Goal: Transaction & Acquisition: Purchase product/service

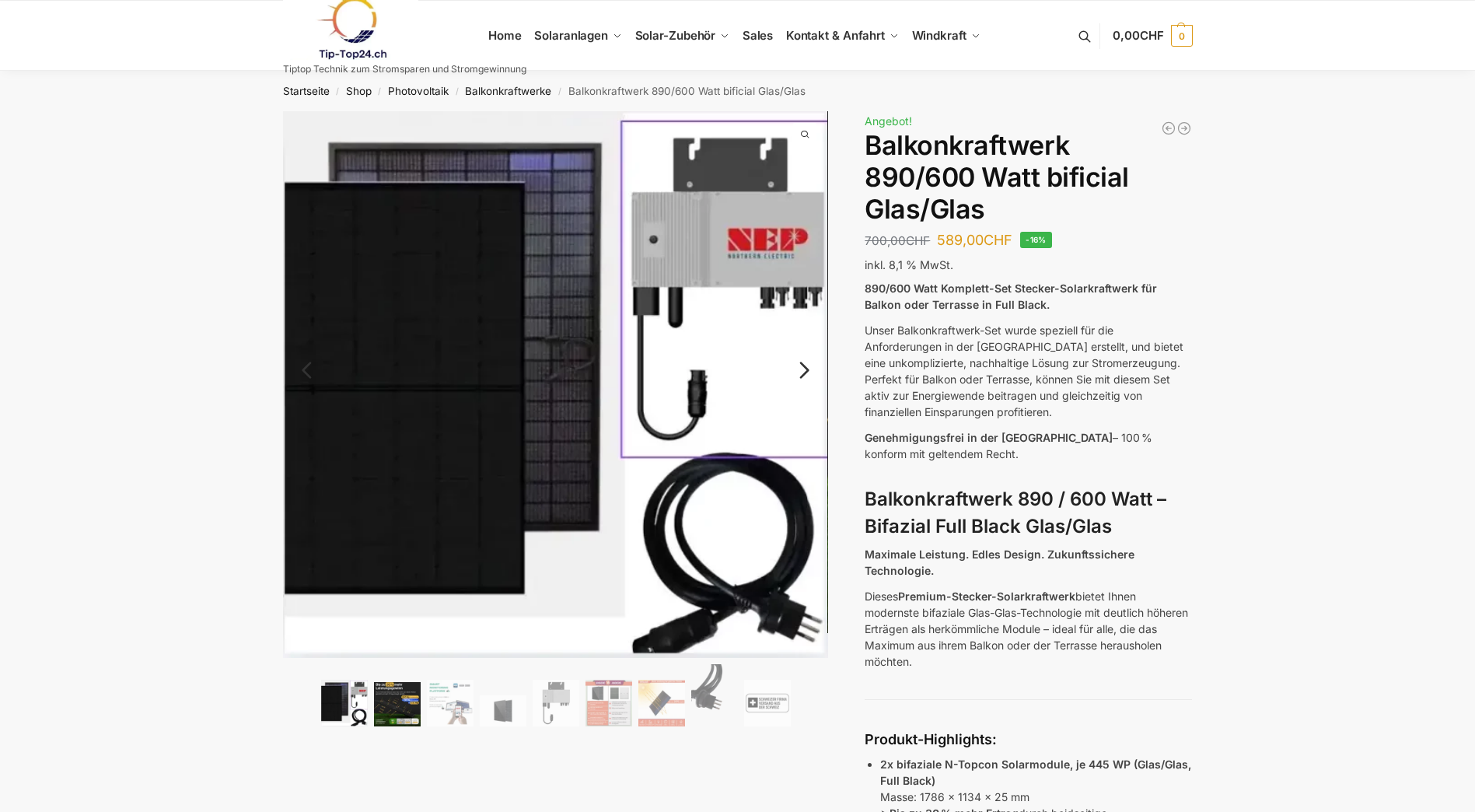
click at [402, 713] on img at bounding box center [398, 704] width 47 height 45
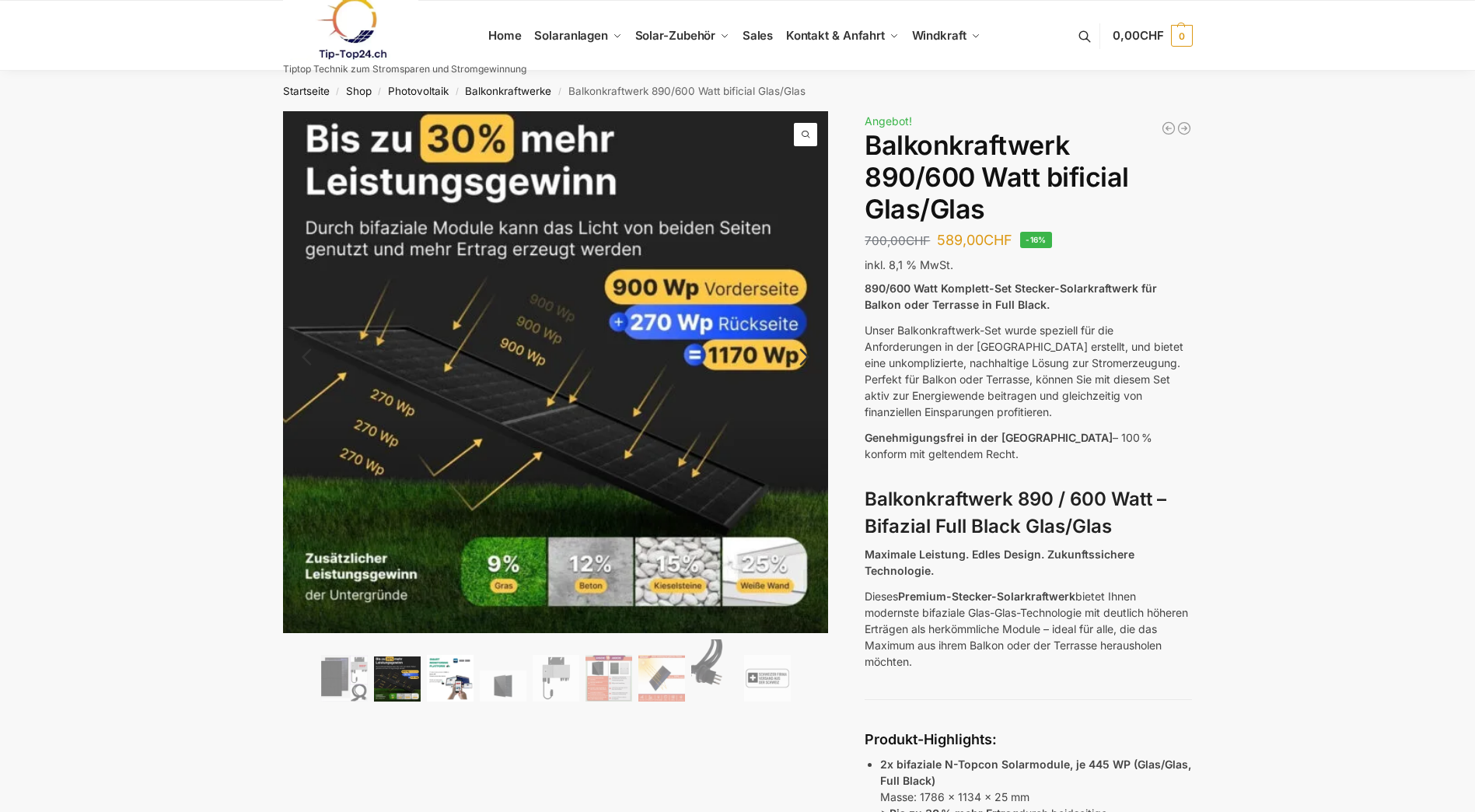
click at [439, 675] on img at bounding box center [450, 678] width 47 height 47
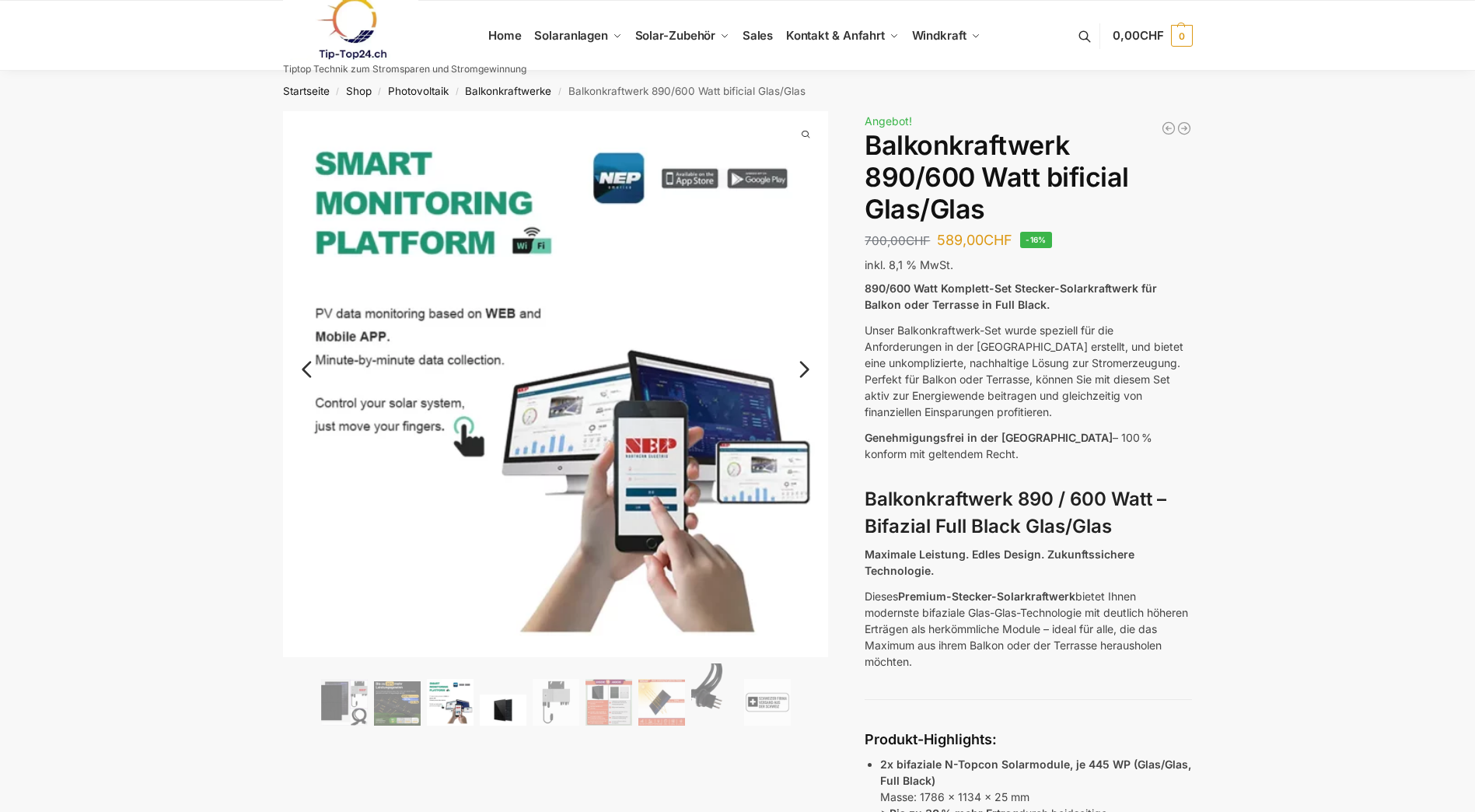
click at [498, 697] on img at bounding box center [503, 710] width 47 height 31
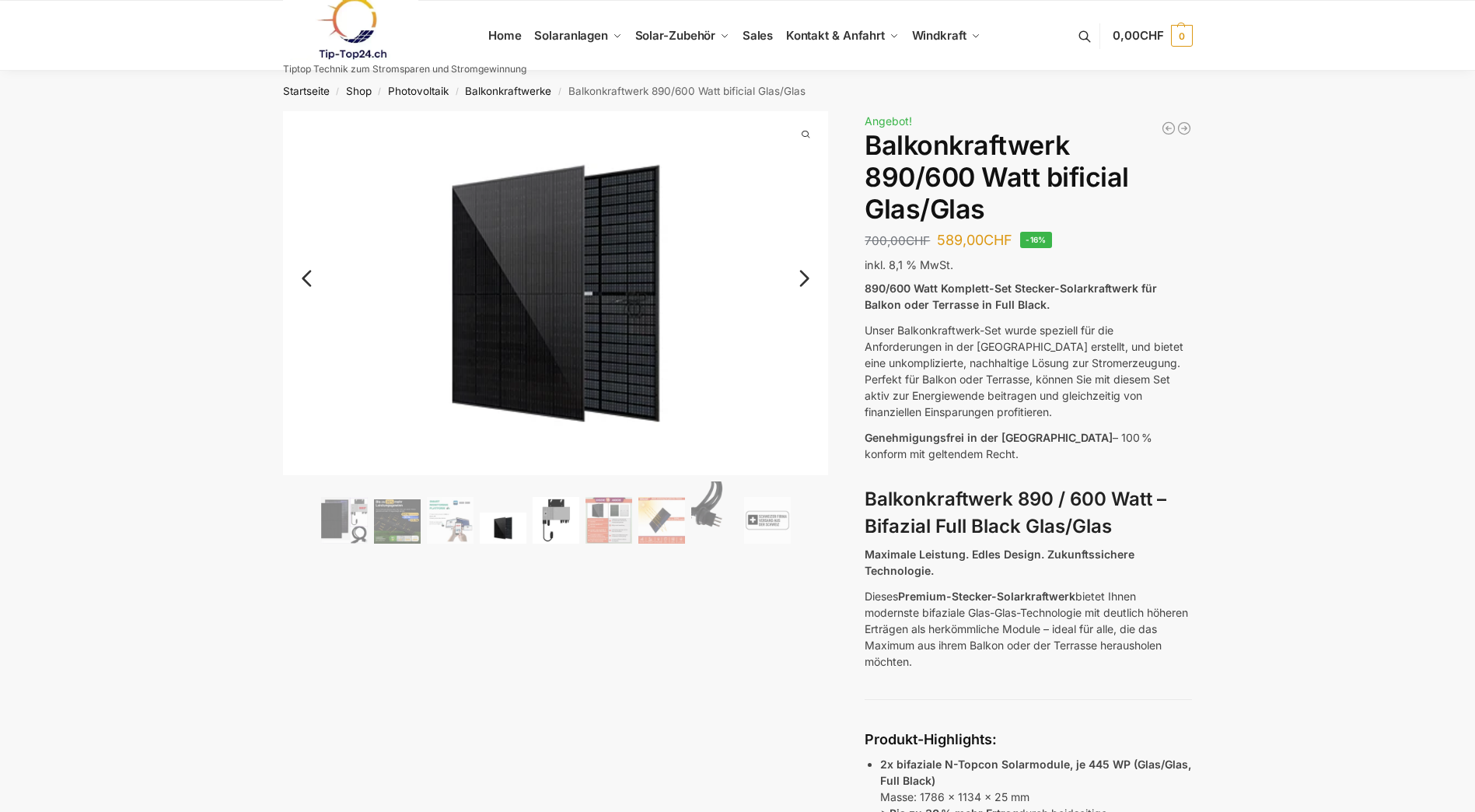
click at [555, 526] on img at bounding box center [556, 520] width 47 height 47
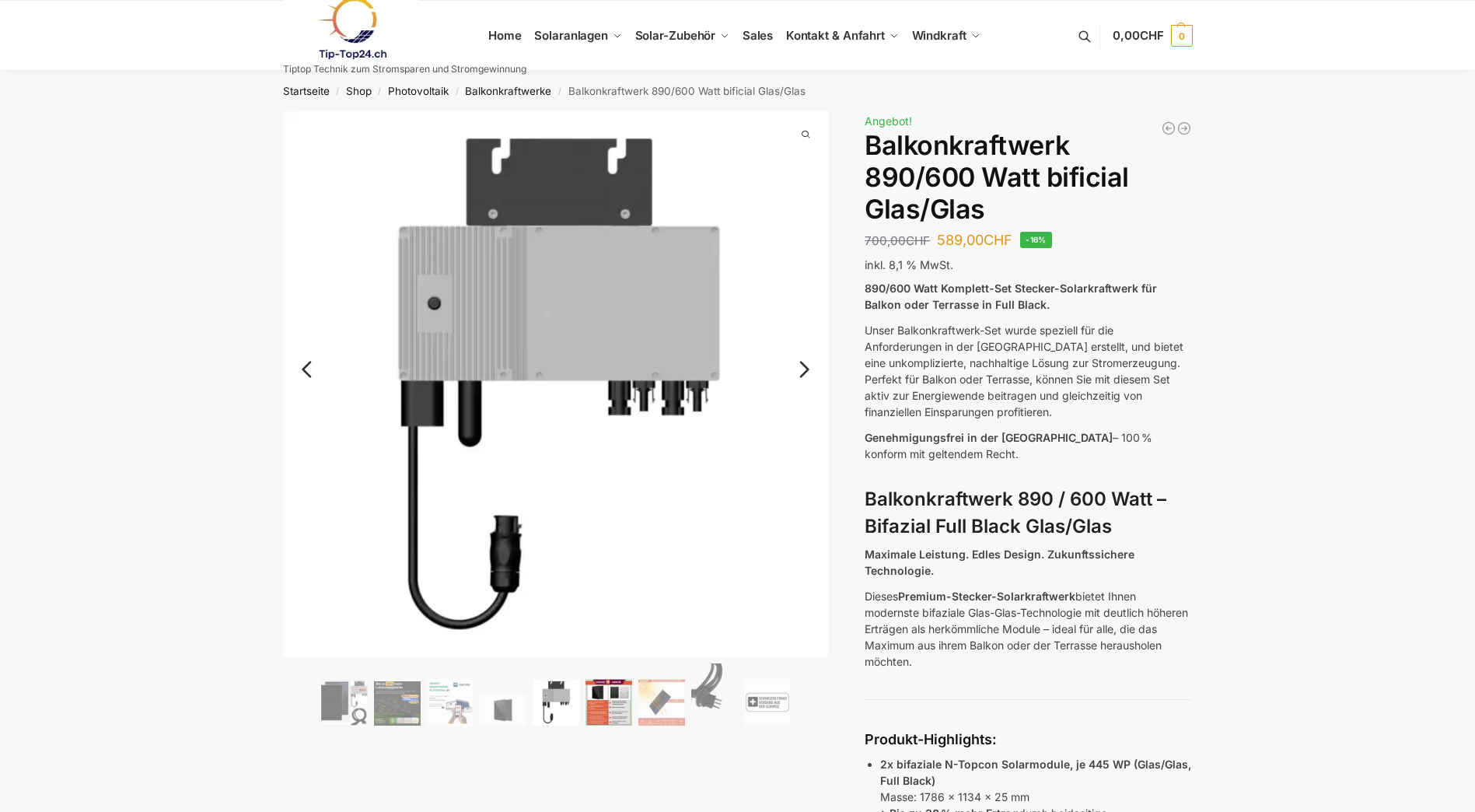
click at [614, 694] on img at bounding box center [609, 702] width 47 height 47
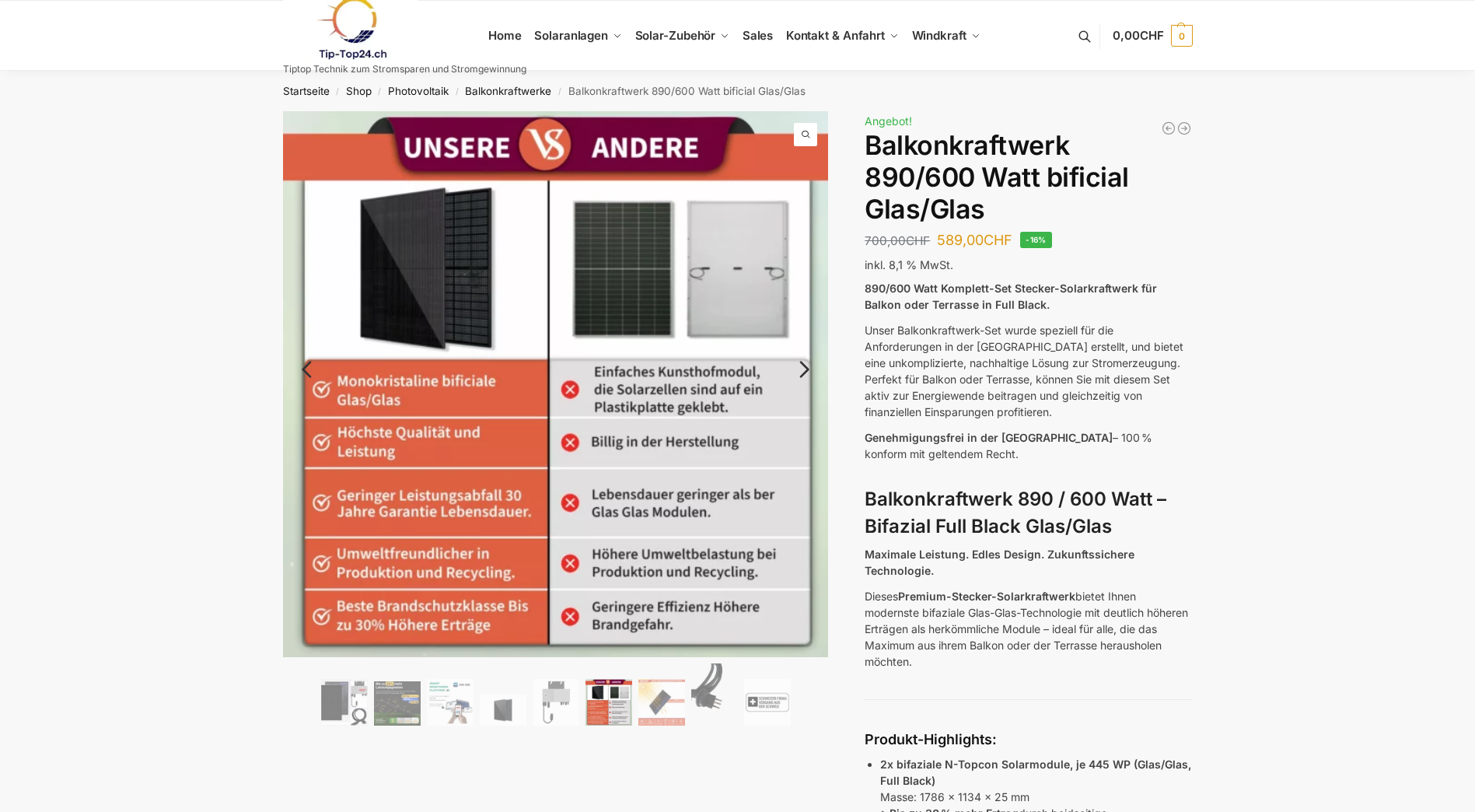
click at [804, 370] on link "Next" at bounding box center [802, 377] width 52 height 16
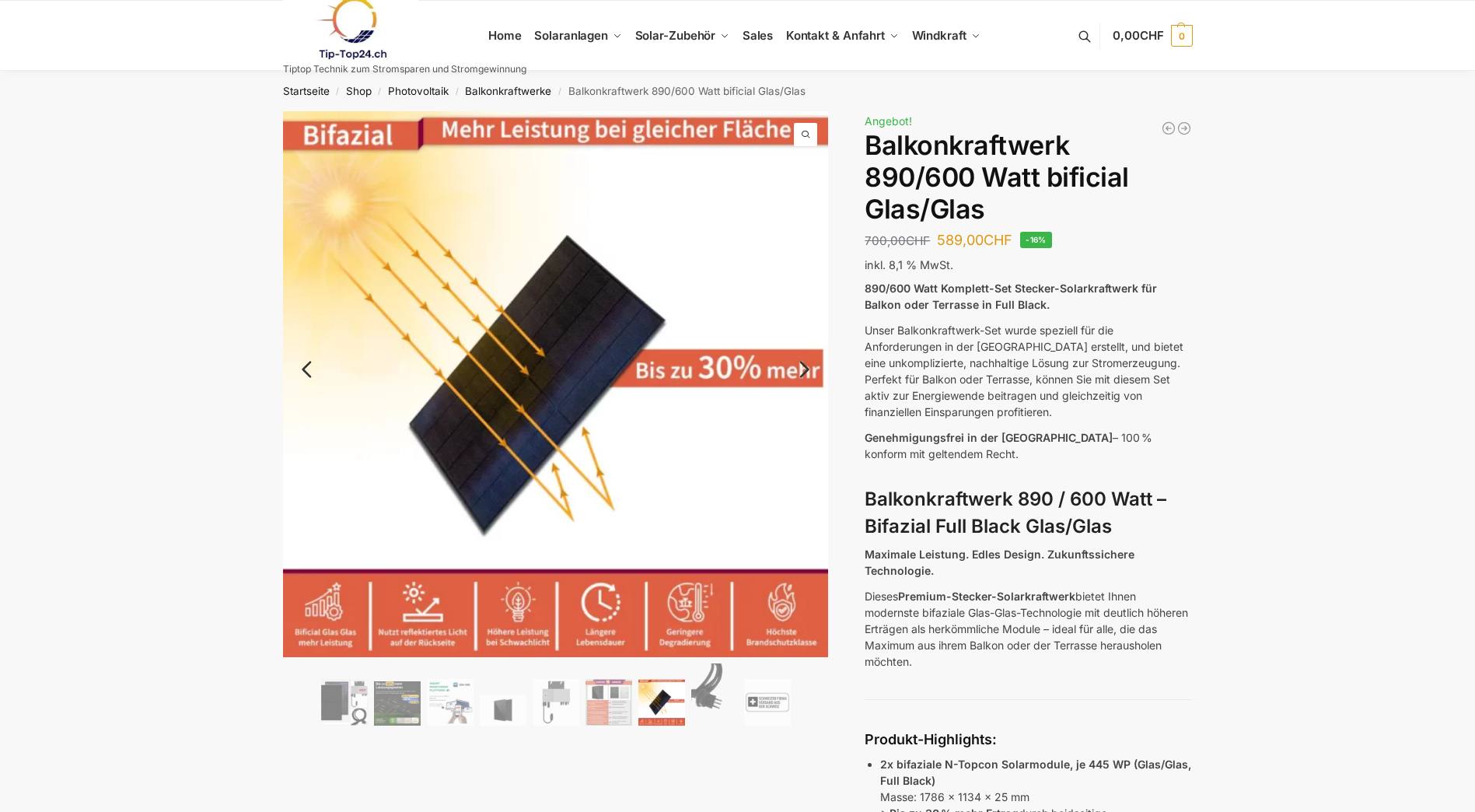
click at [804, 370] on link "Next" at bounding box center [802, 377] width 52 height 16
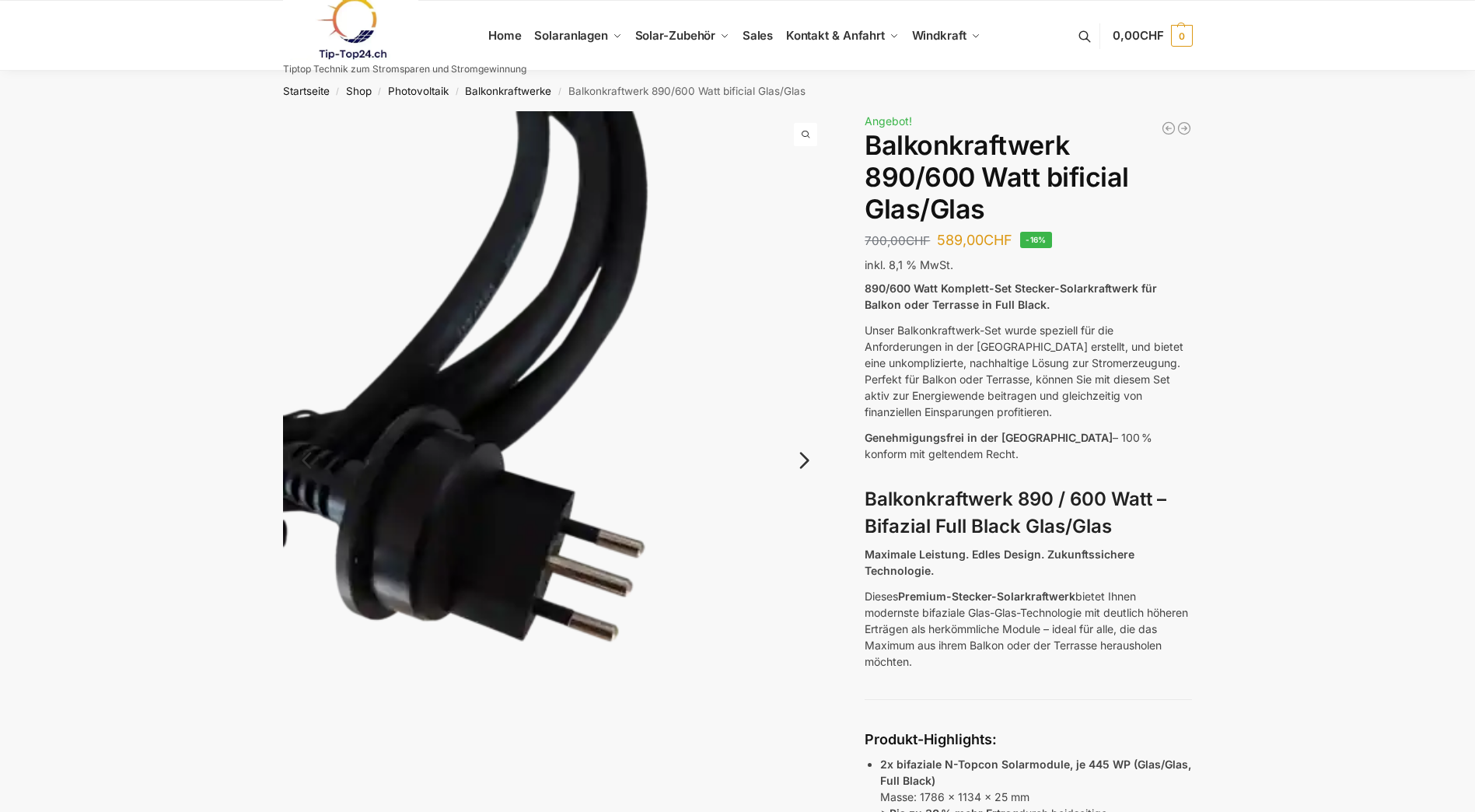
click at [804, 369] on img at bounding box center [556, 474] width 546 height 727
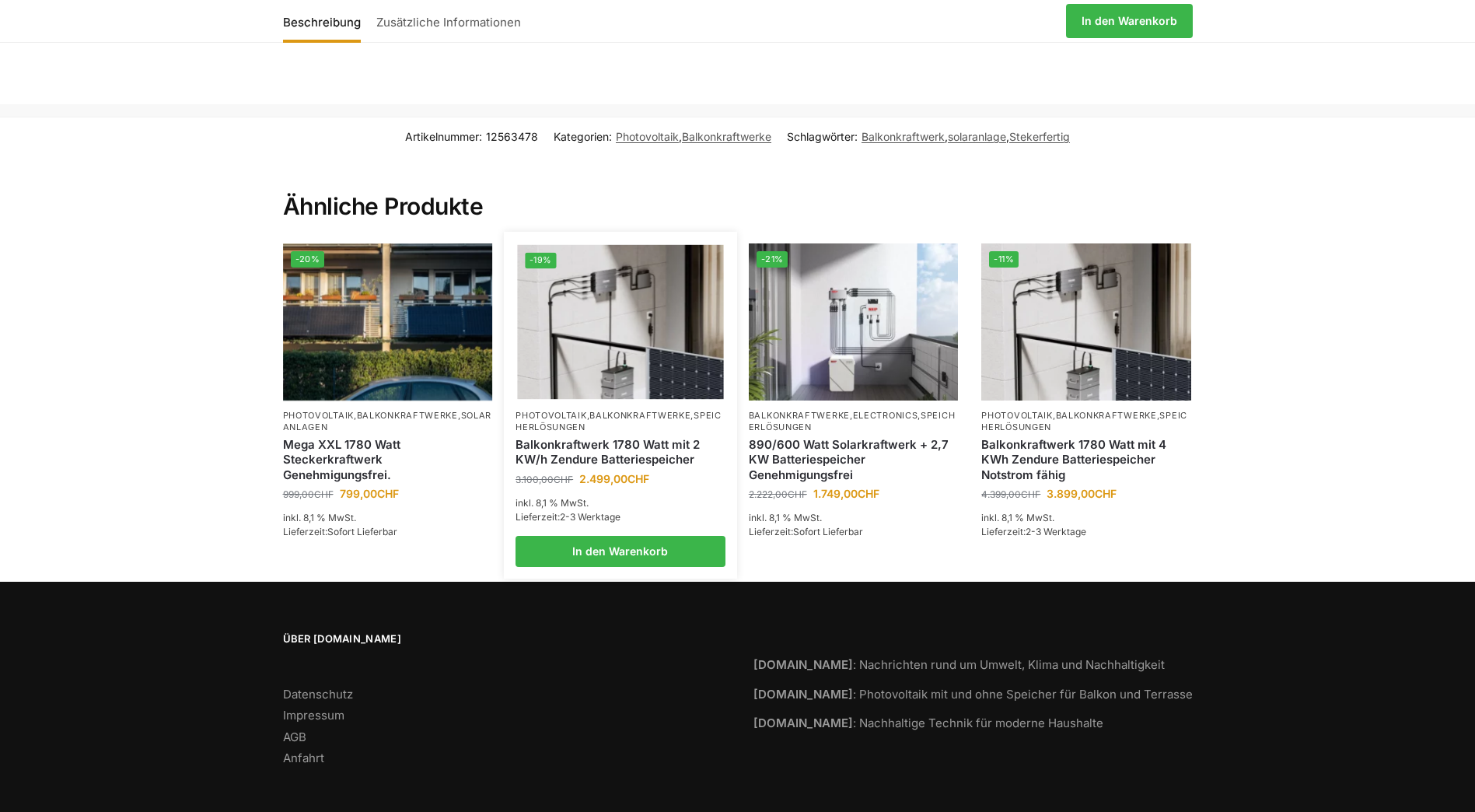
scroll to position [3652, 0]
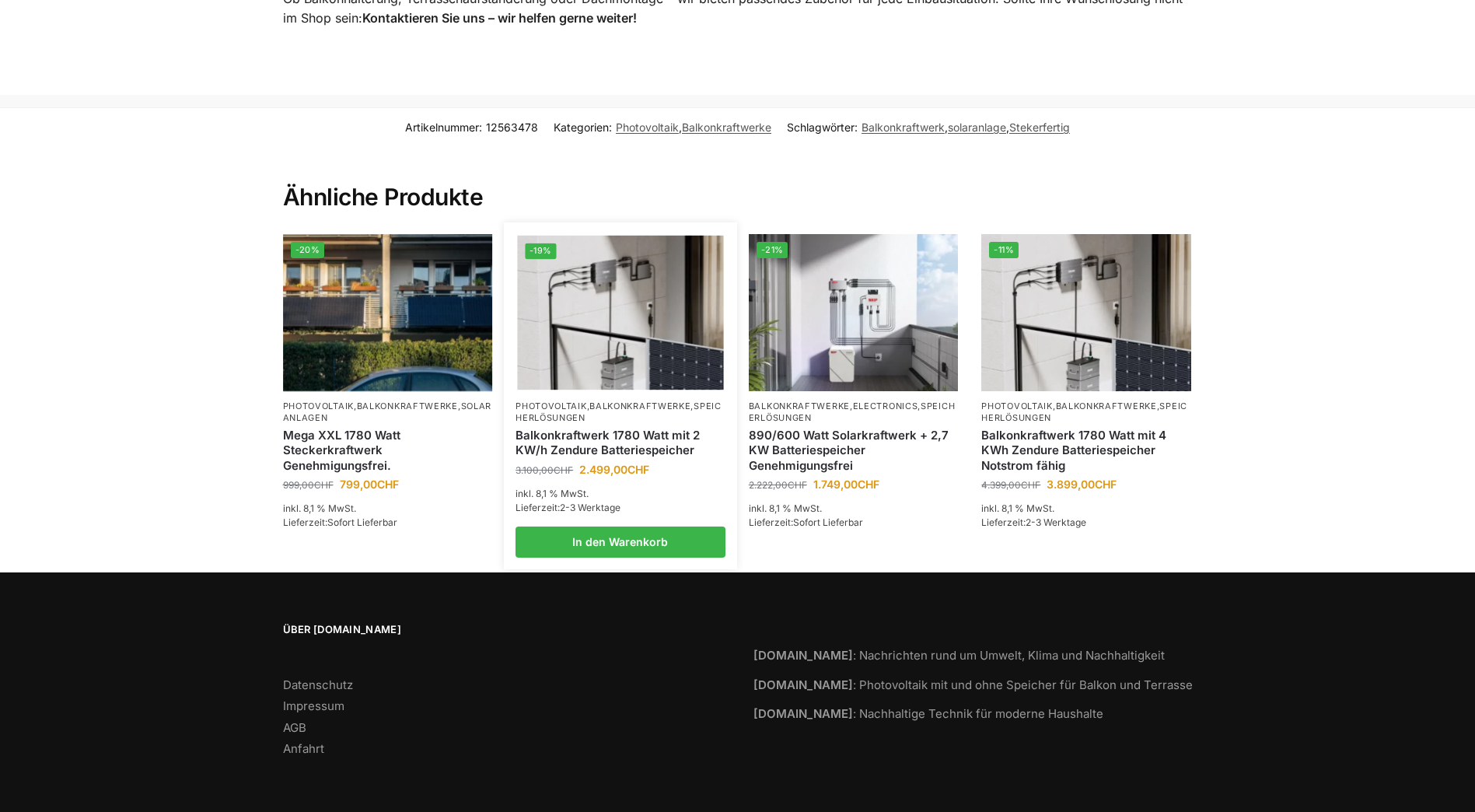
click at [600, 304] on img at bounding box center [620, 313] width 206 height 155
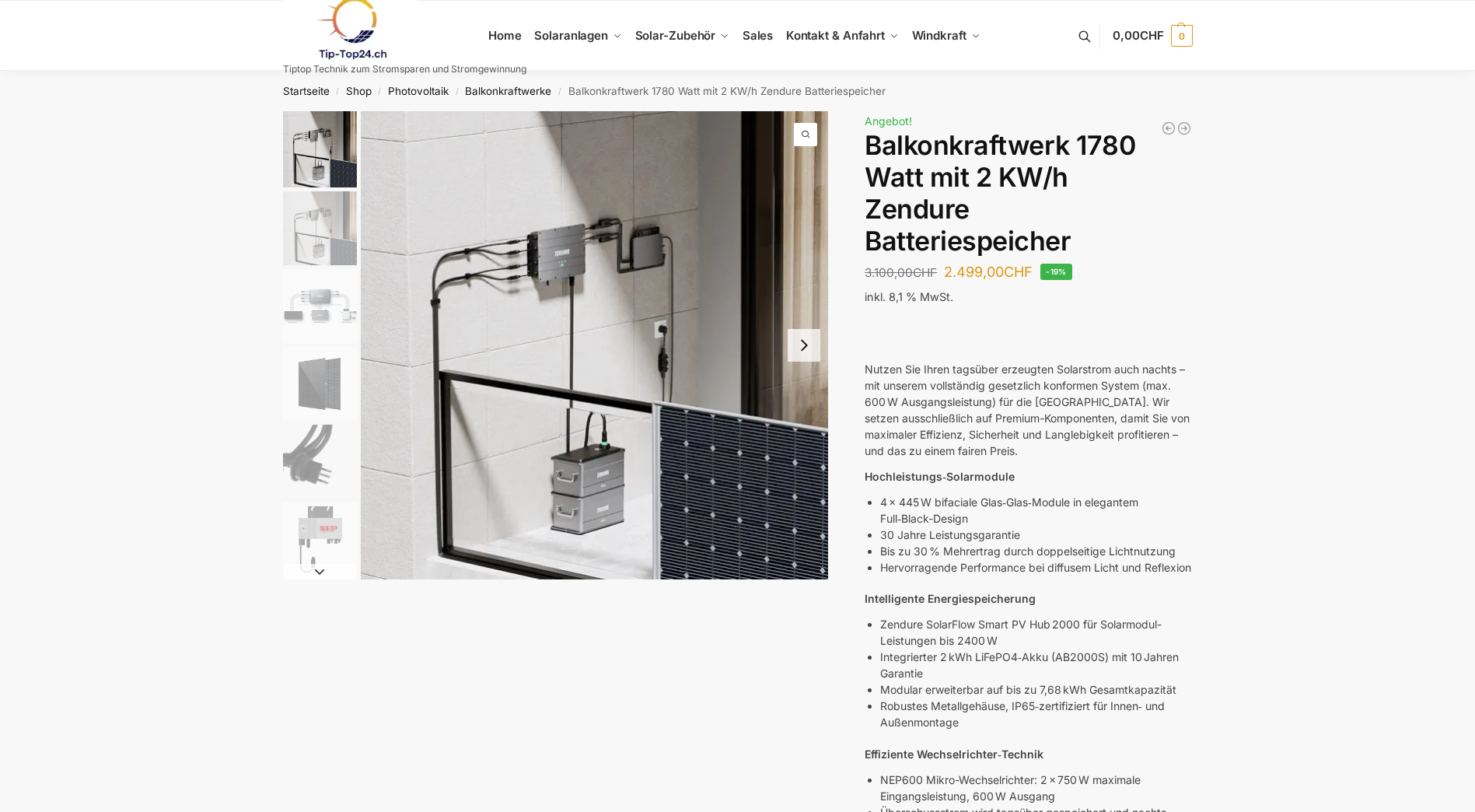
click at [326, 242] on img "2 / 7" at bounding box center [319, 227] width 74 height 74
click at [323, 318] on img "3 / 7" at bounding box center [319, 305] width 74 height 74
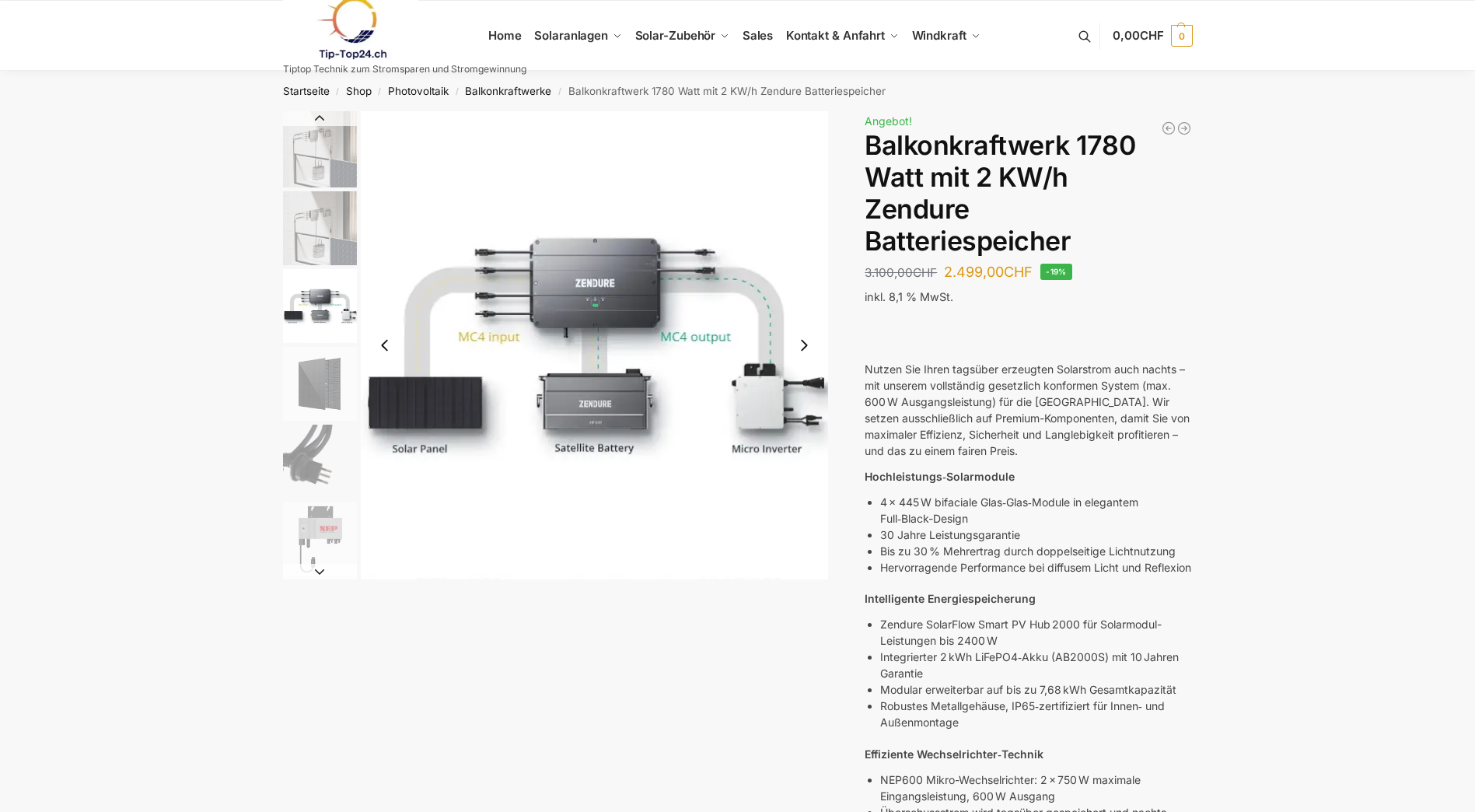
click at [319, 366] on img "4 / 7" at bounding box center [319, 383] width 74 height 74
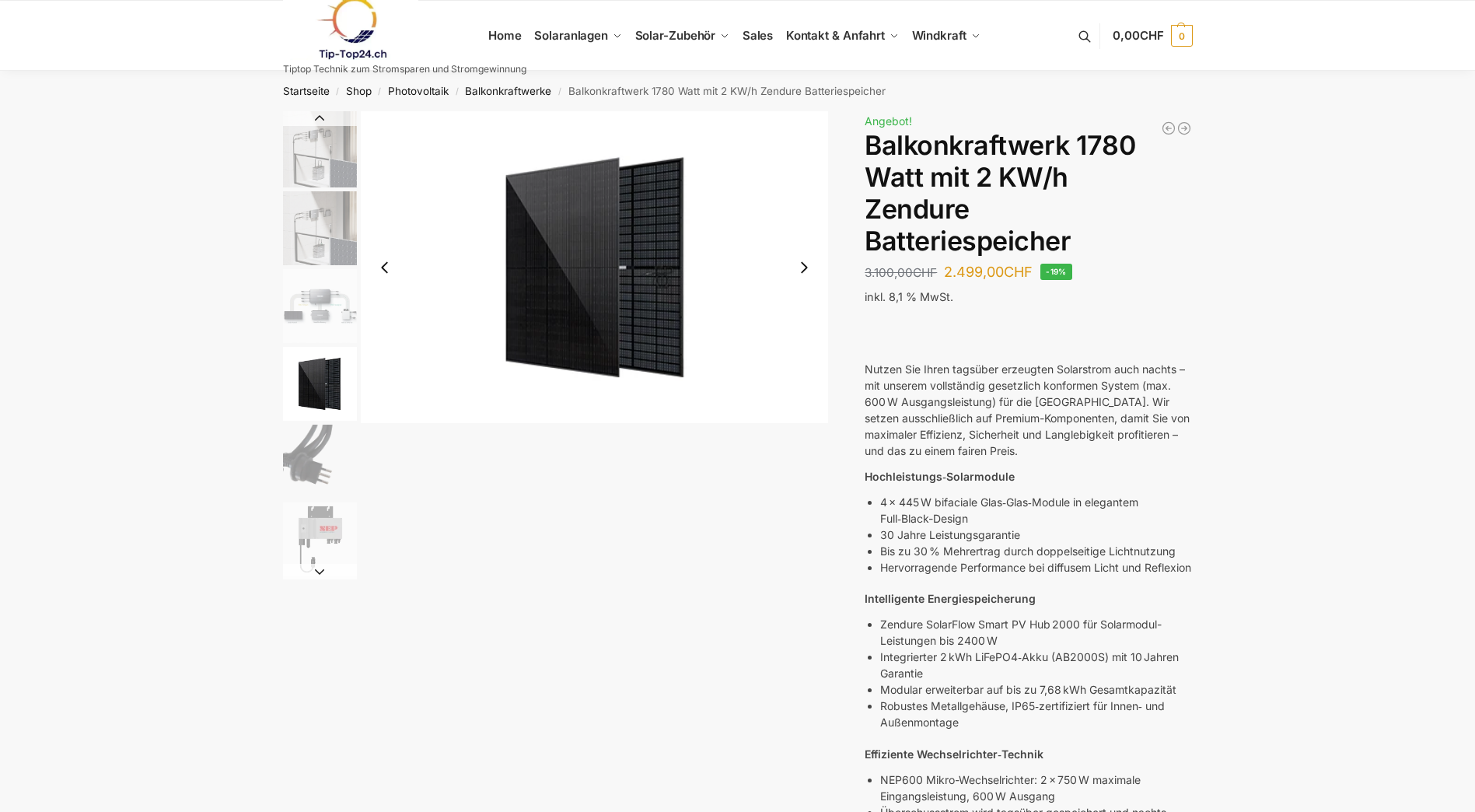
click at [308, 452] on img "5 / 7" at bounding box center [319, 461] width 74 height 74
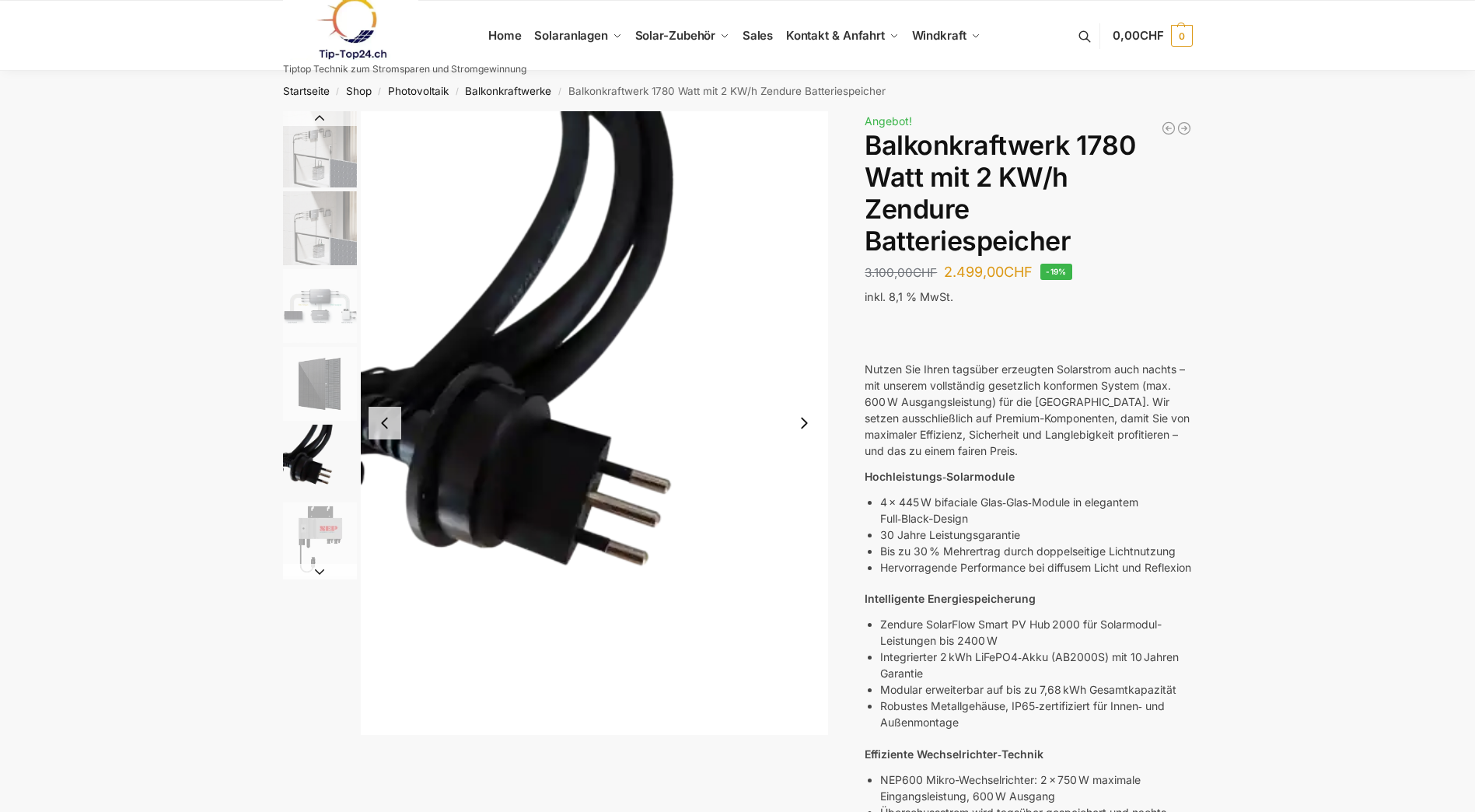
click at [308, 542] on img "6 / 7" at bounding box center [319, 538] width 74 height 74
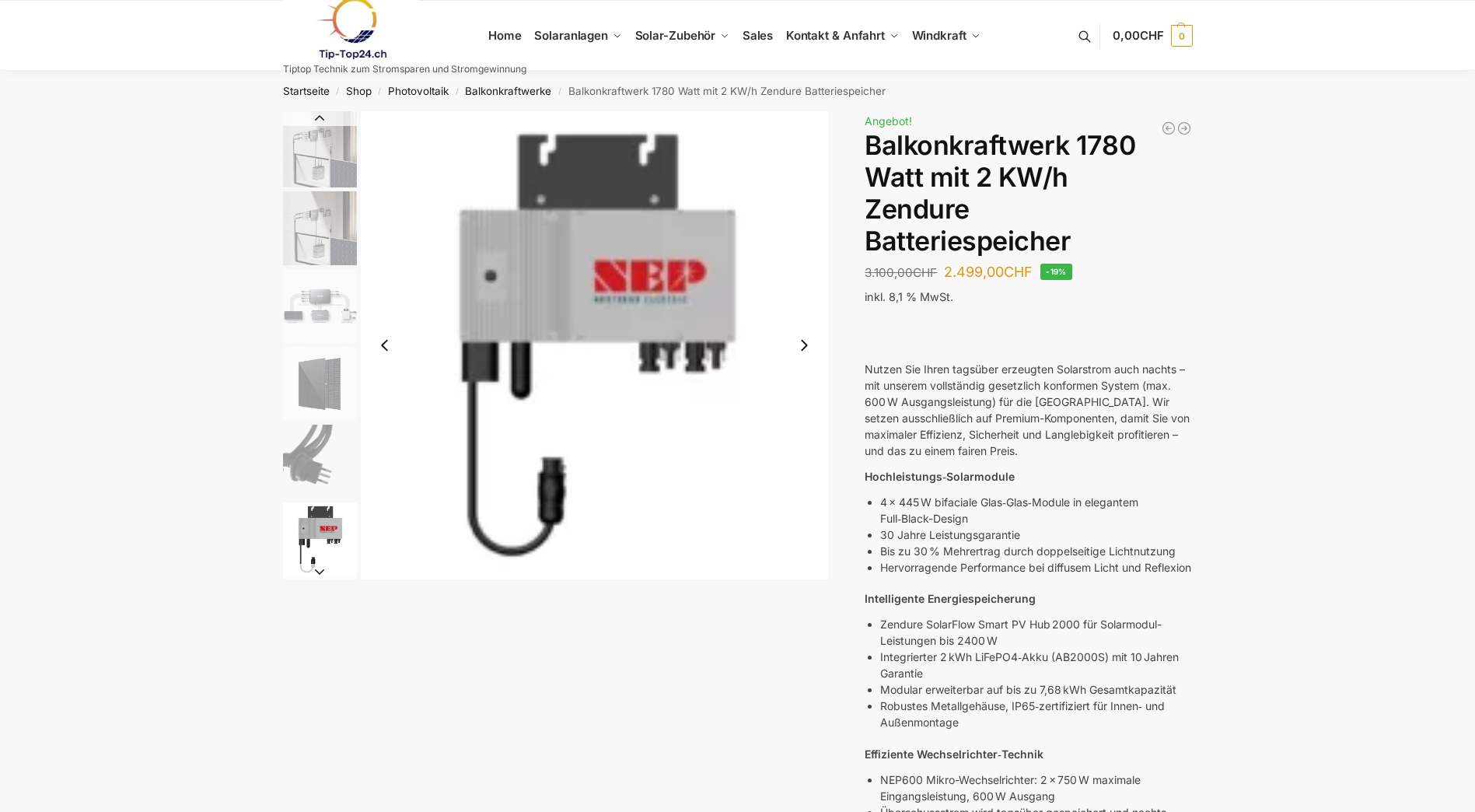
click at [327, 161] on img "1 / 7" at bounding box center [319, 149] width 74 height 76
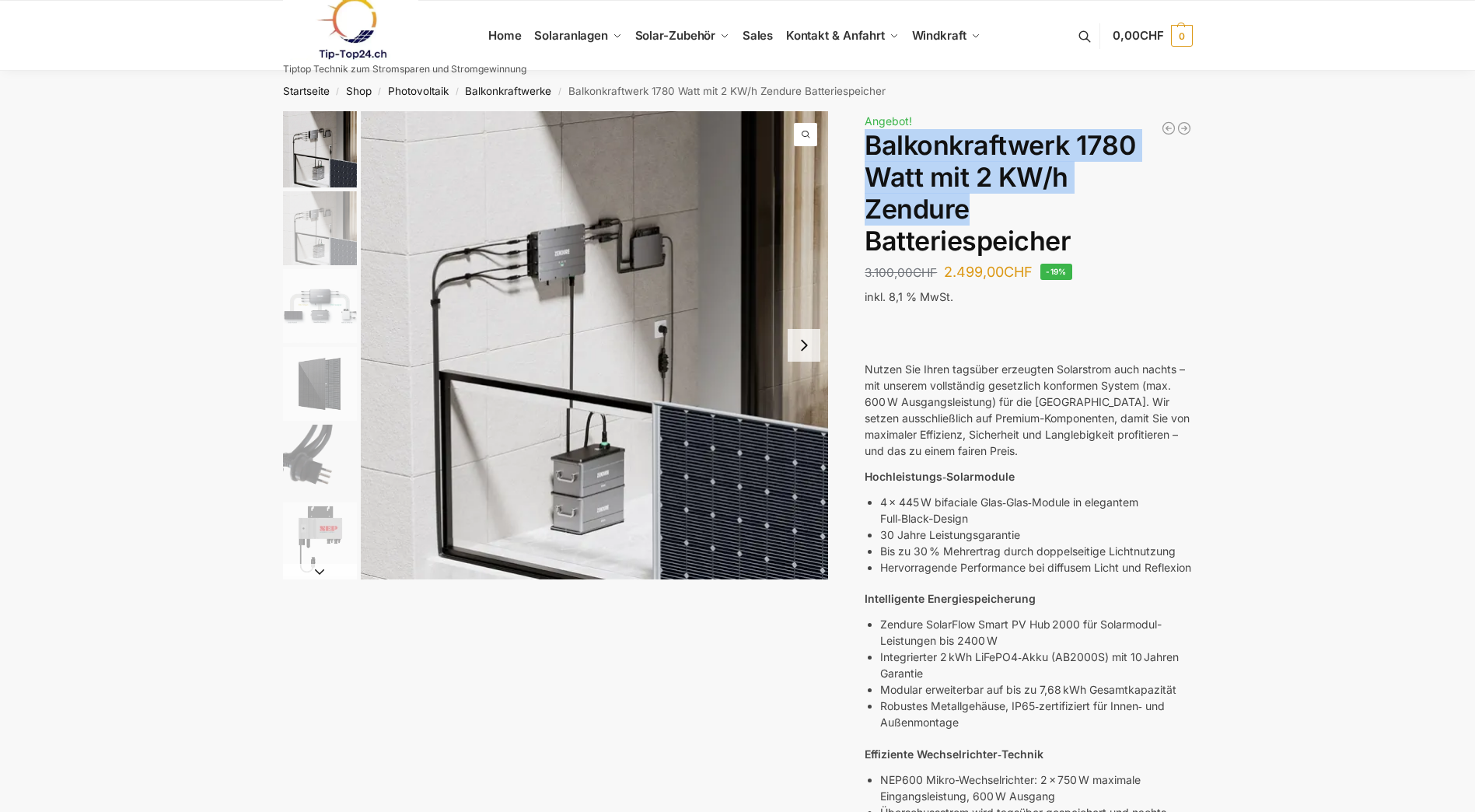
drag, startPoint x: 869, startPoint y: 143, endPoint x: 975, endPoint y: 202, distance: 121.3
click at [975, 202] on h1 "Balkonkraftwerk 1780 Watt mit 2 KW/h Zendure Batteriespeicher" at bounding box center [1027, 193] width 327 height 127
copy h1 "Balkonkraftwerk 1780 Watt mit 2 KW/h Zendure"
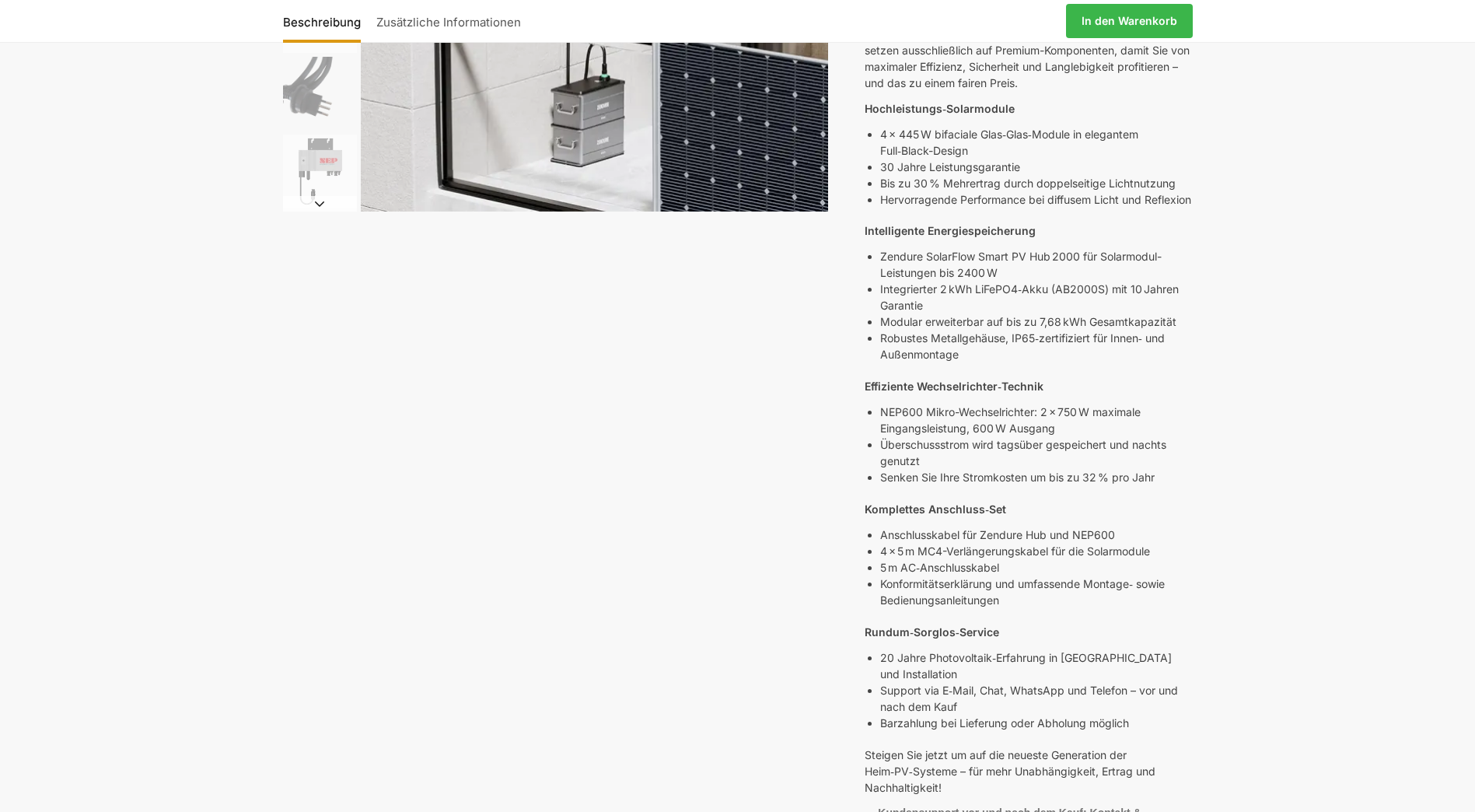
scroll to position [233, 0]
